Goal: Find specific page/section: Find specific page/section

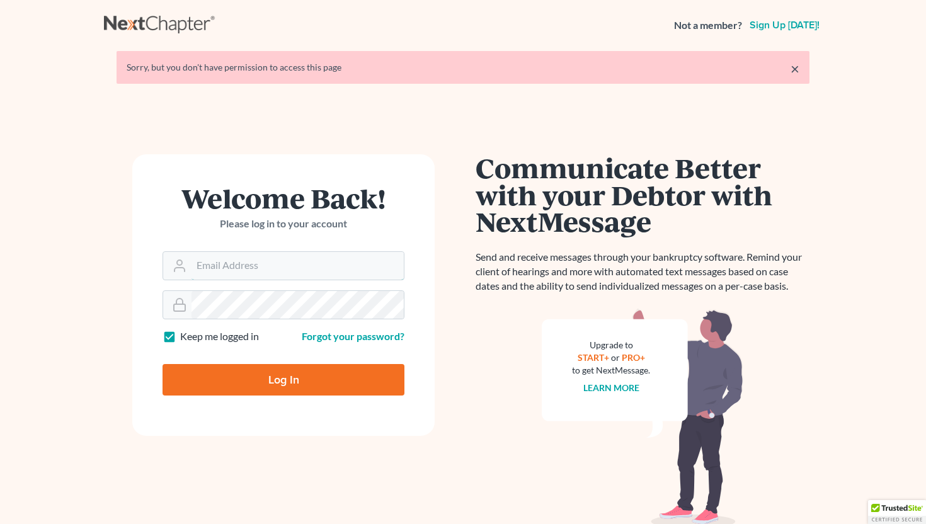
type input "[EMAIL_ADDRESS][DOMAIN_NAME]"
click at [323, 375] on input "Log In" at bounding box center [284, 379] width 242 height 31
type input "Thinking..."
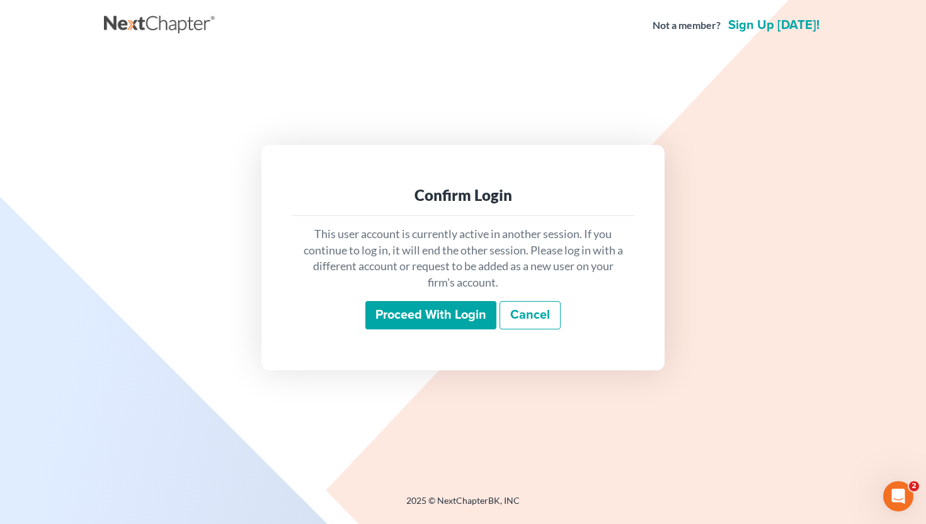
click at [403, 313] on input "Proceed with login" at bounding box center [430, 315] width 131 height 29
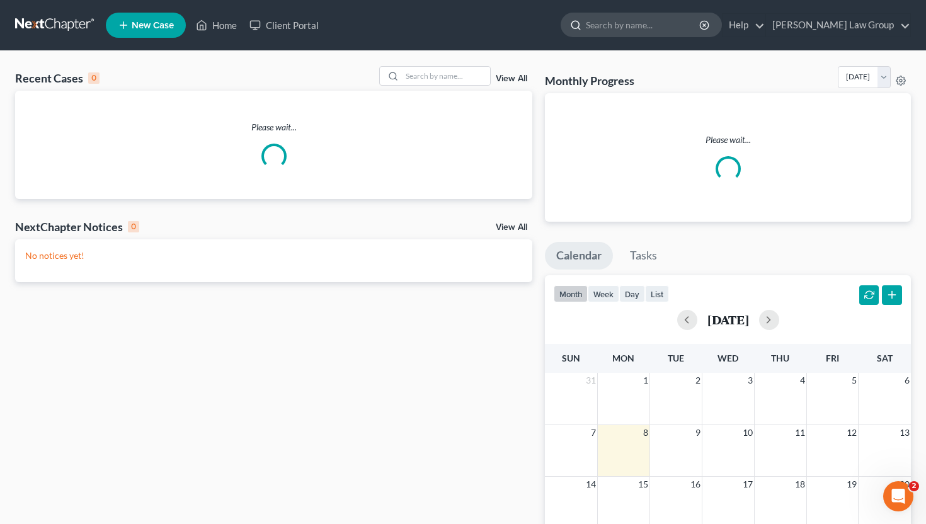
click at [655, 28] on input "search" at bounding box center [643, 24] width 115 height 23
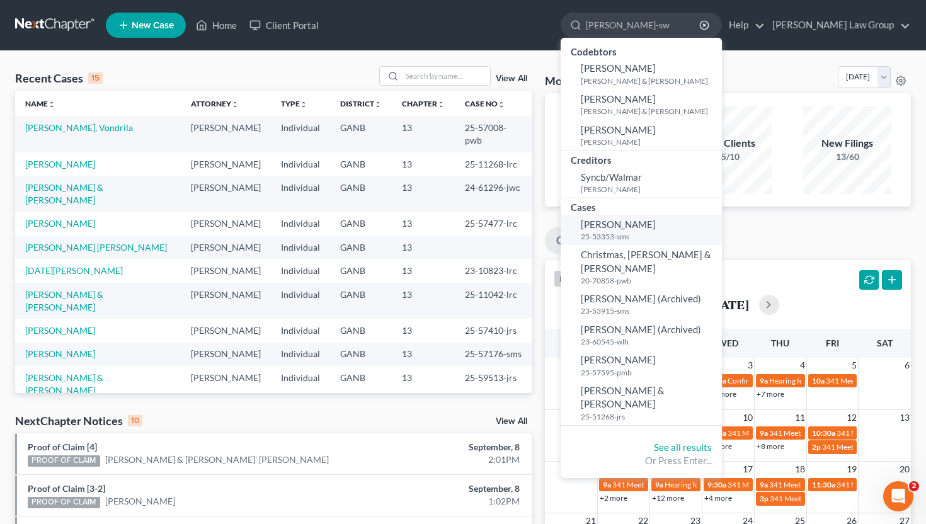
type input "[PERSON_NAME]-sw"
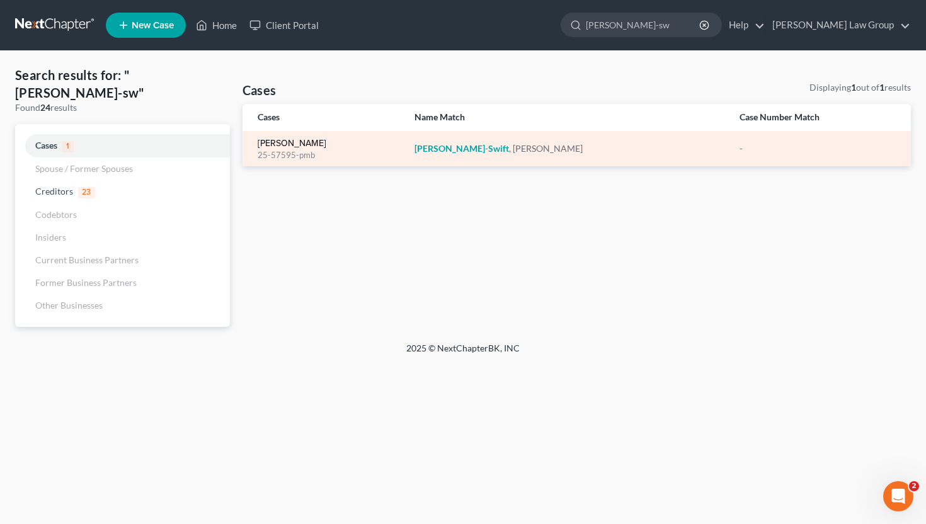
click at [302, 146] on link "Walters-Swift, LaKeita" at bounding box center [292, 143] width 69 height 9
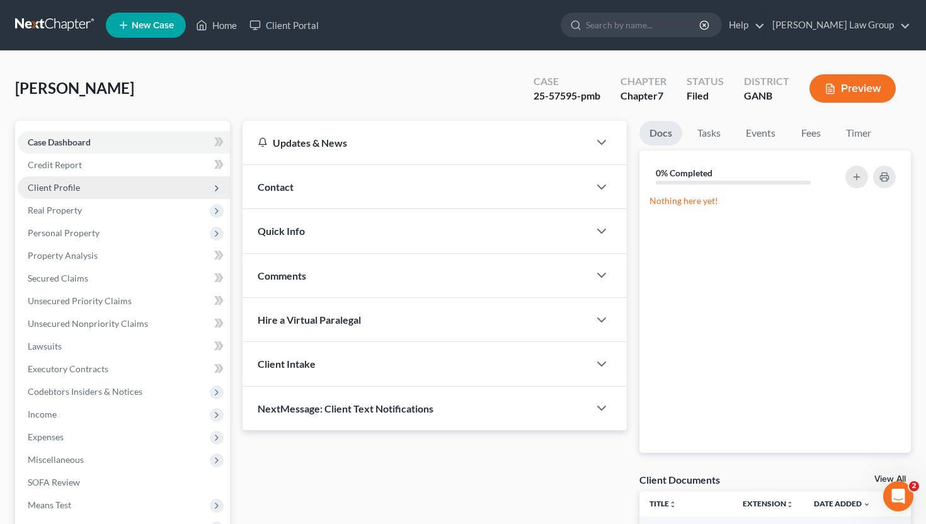
click at [123, 190] on span "Client Profile" at bounding box center [124, 187] width 212 height 23
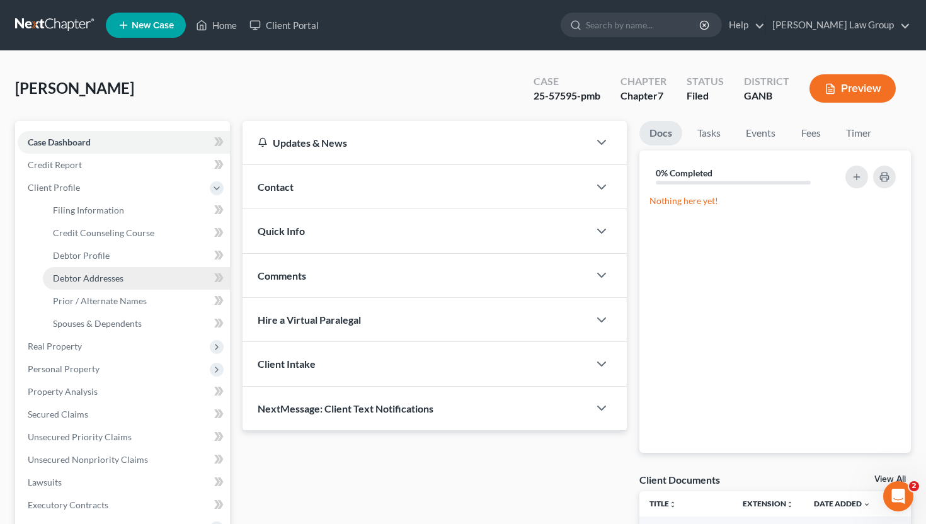
click at [116, 277] on span "Debtor Addresses" at bounding box center [88, 278] width 71 height 11
